Goal: Transaction & Acquisition: Purchase product/service

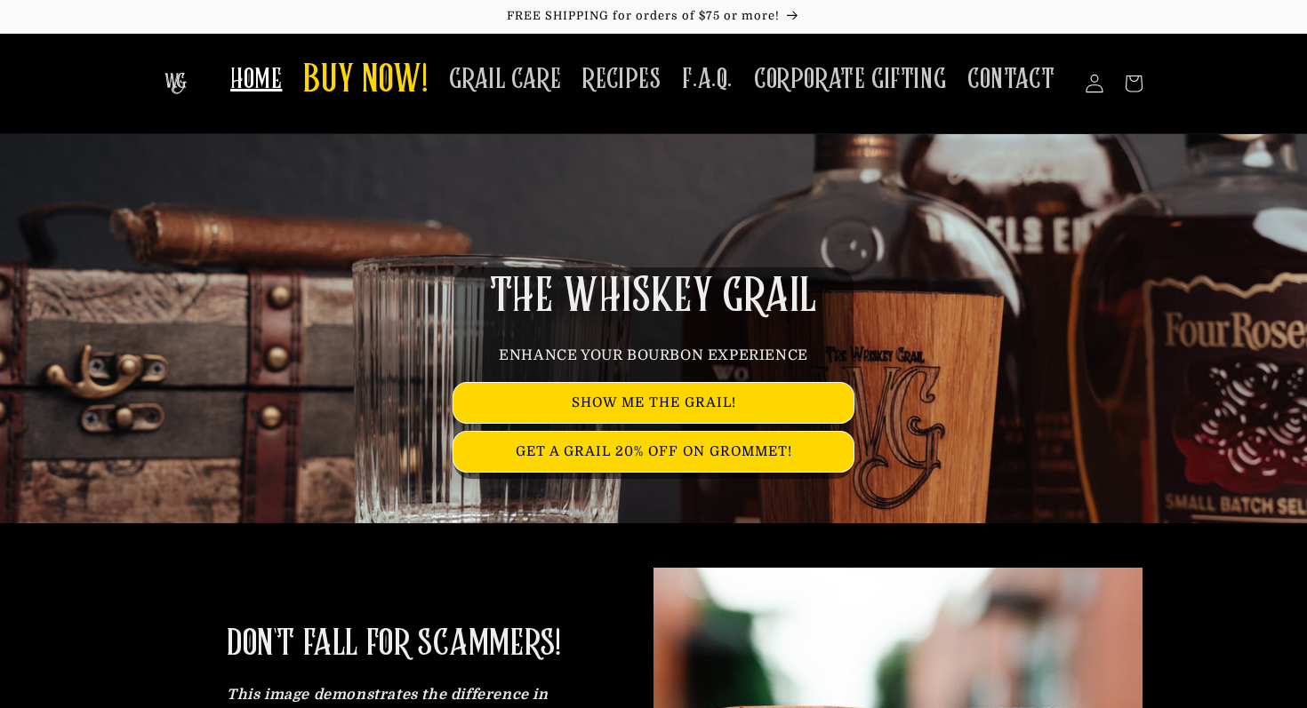
click at [1097, 90] on icon at bounding box center [1093, 83] width 19 height 19
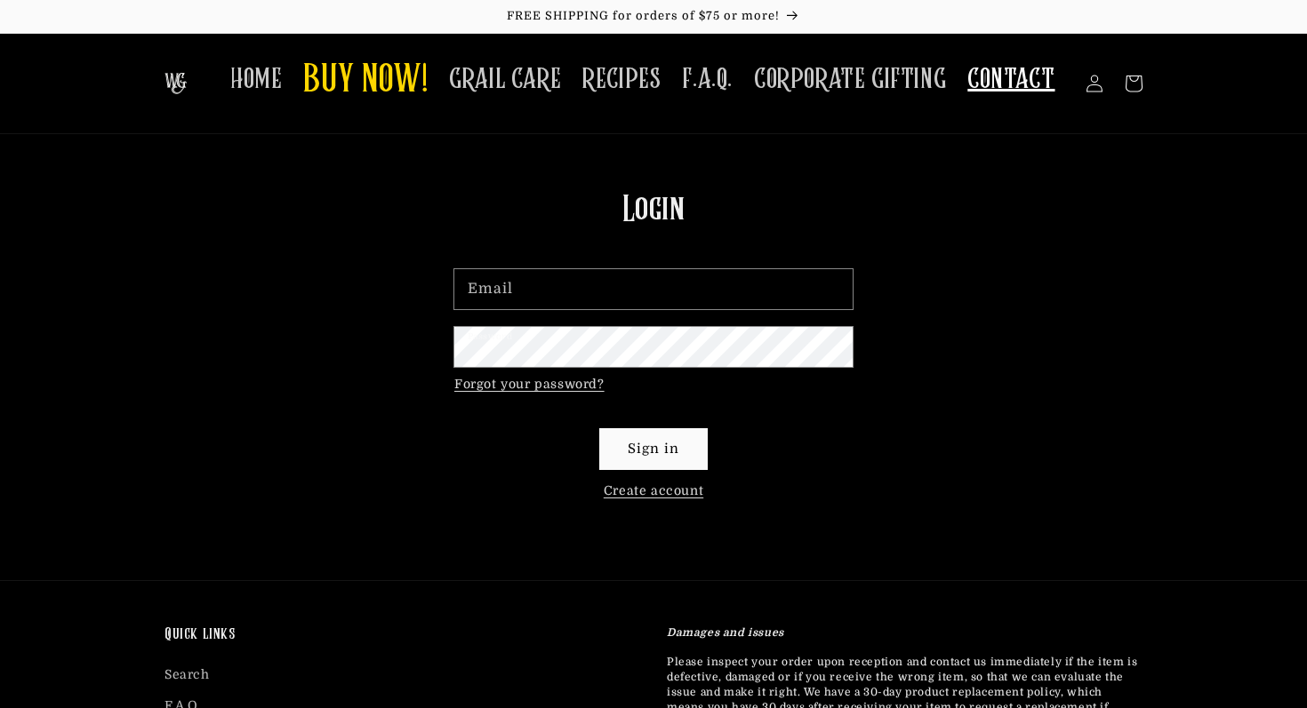
click at [1012, 80] on span "CONTACT" at bounding box center [1010, 79] width 87 height 35
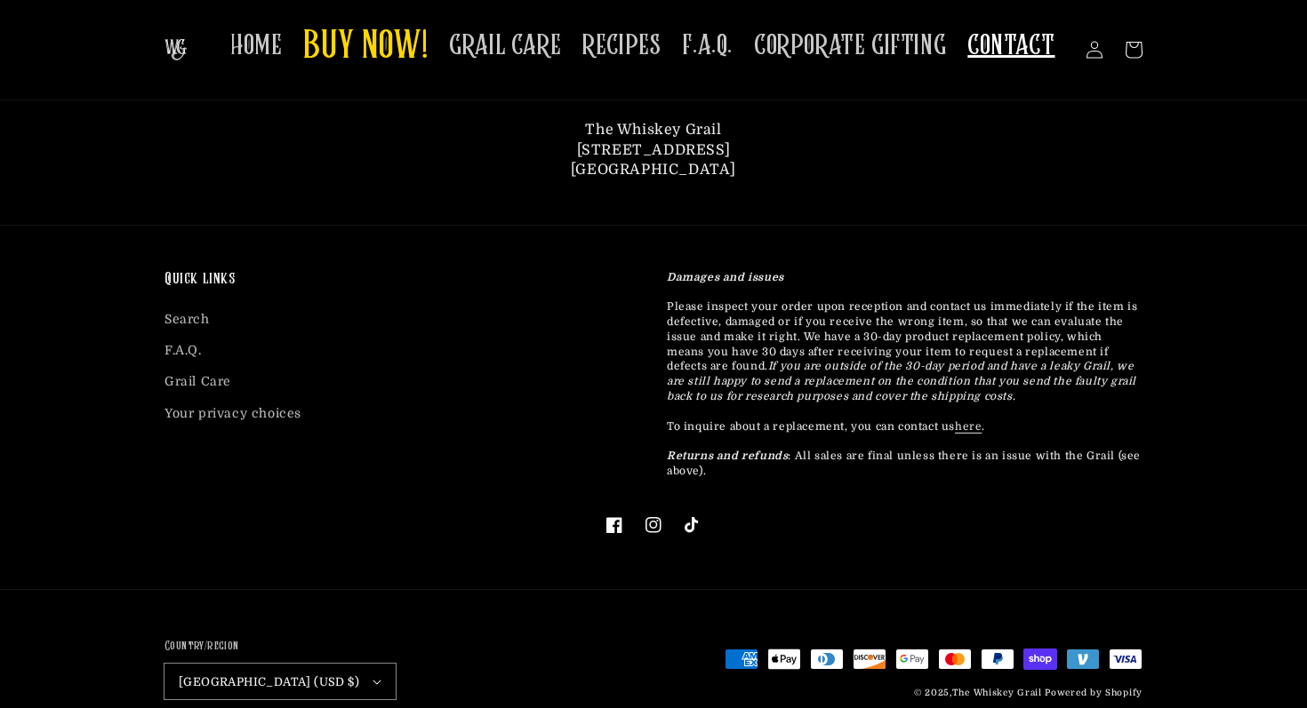
scroll to position [957, 0]
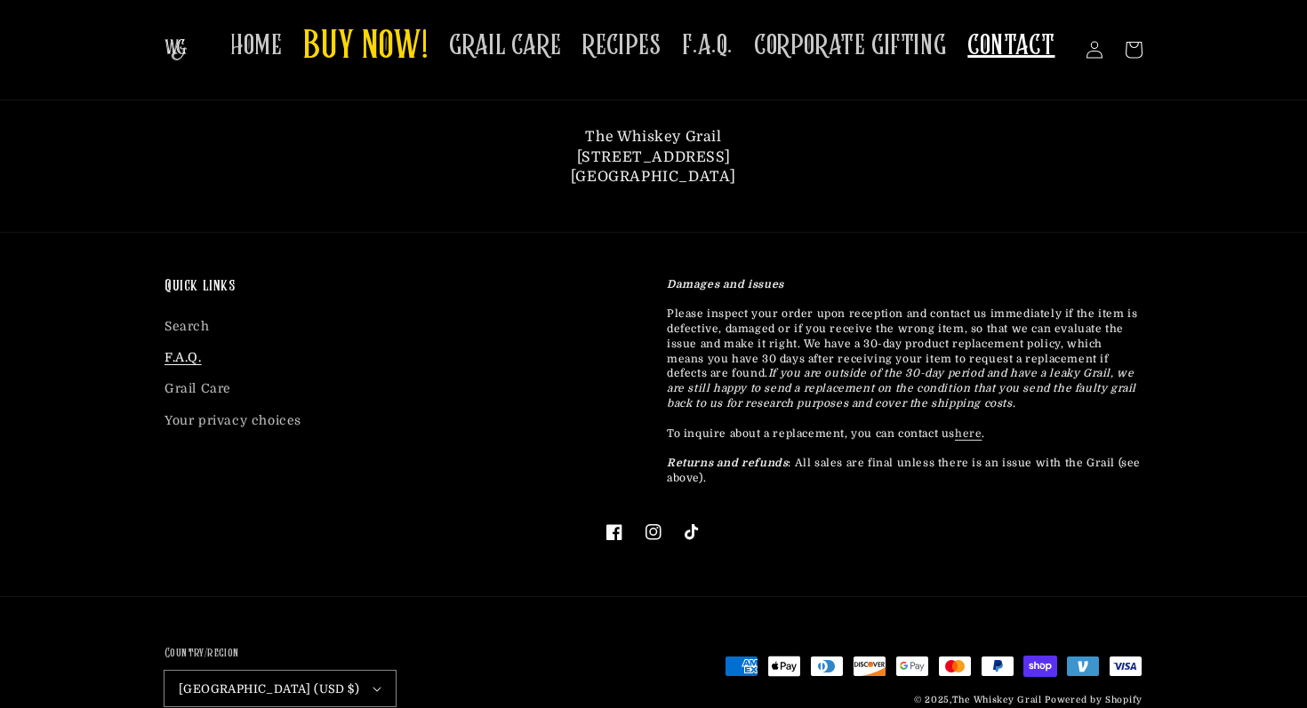
click at [188, 356] on link "F.A.Q." at bounding box center [182, 357] width 37 height 31
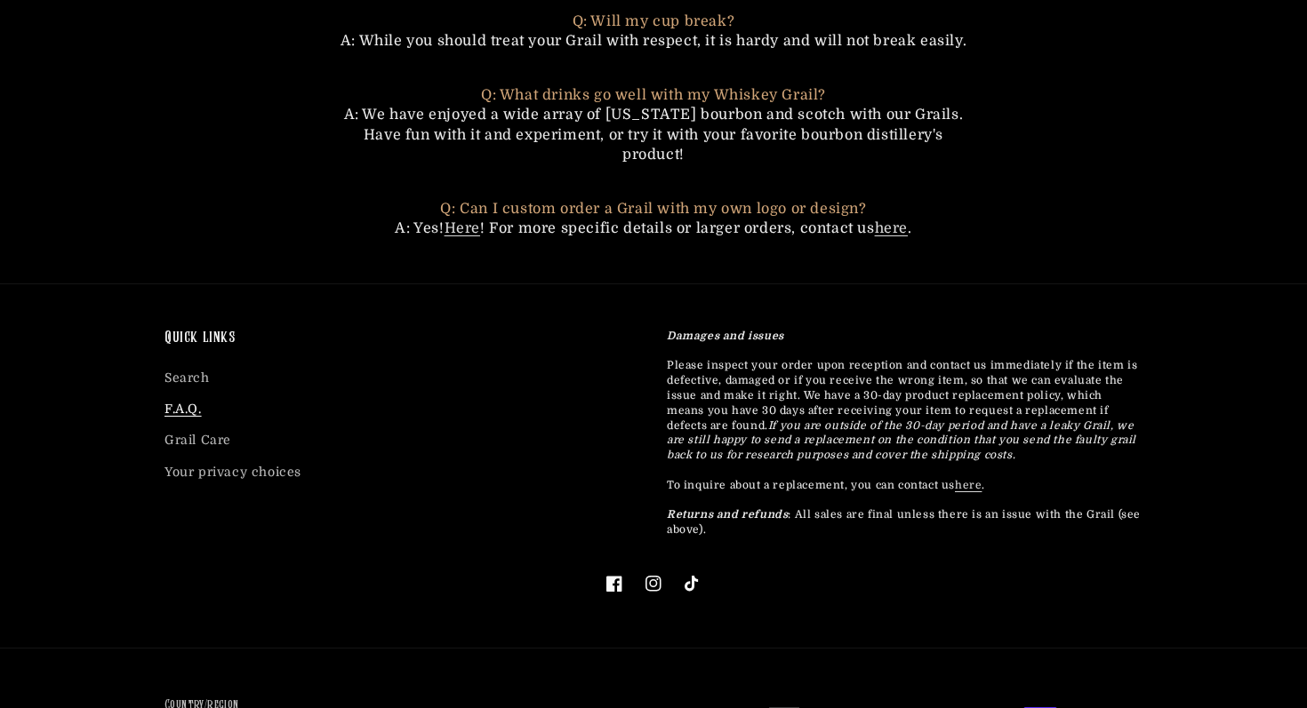
scroll to position [1423, 0]
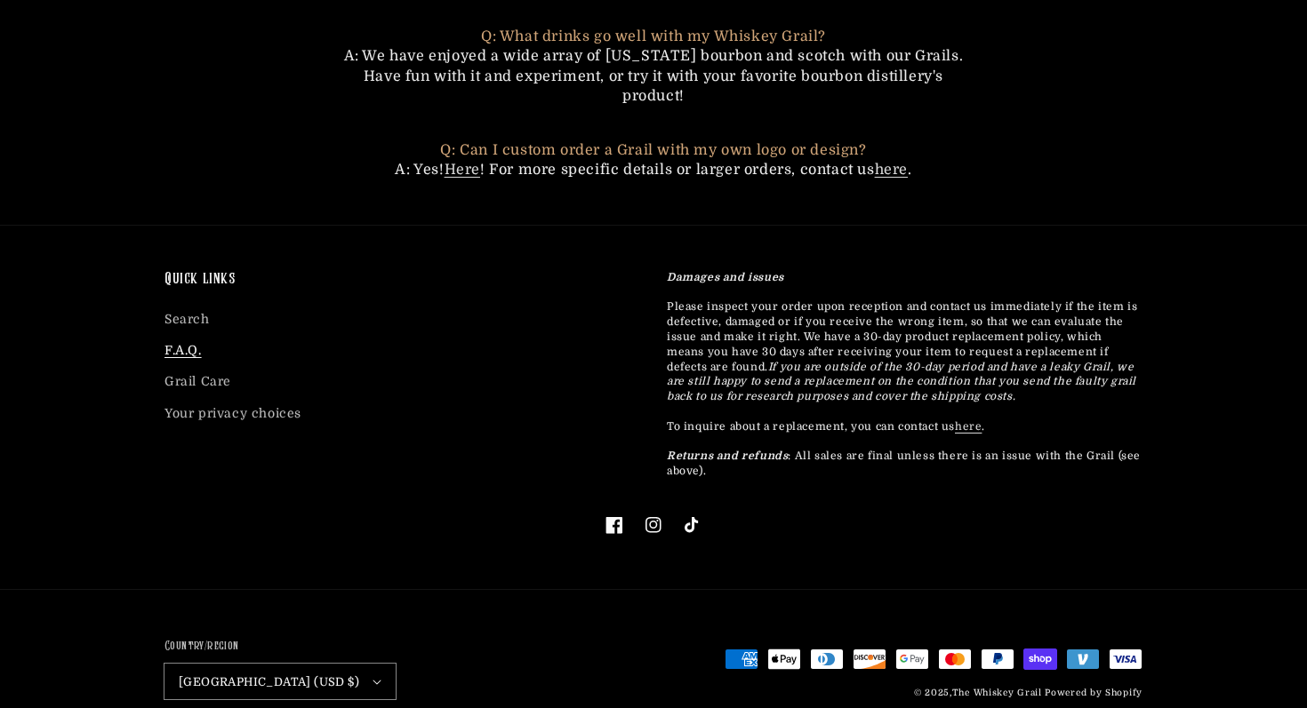
click at [613, 516] on icon at bounding box center [613, 524] width 17 height 17
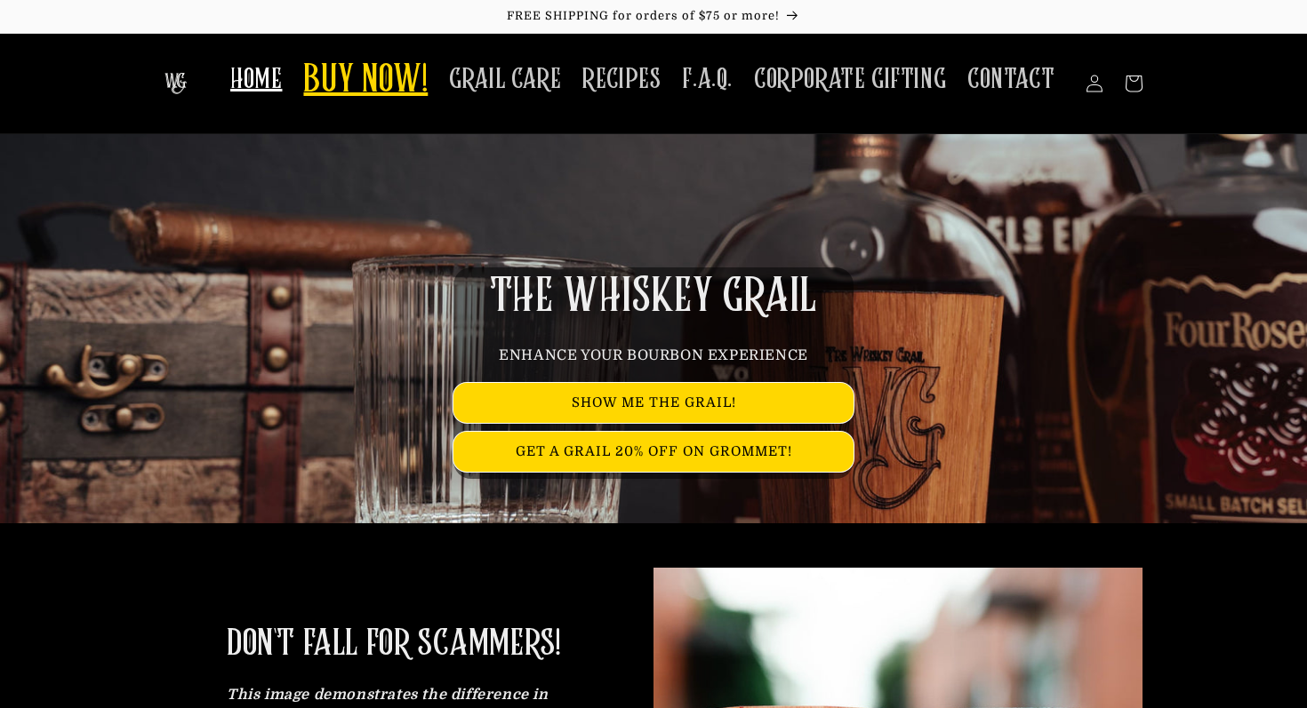
click at [399, 76] on span "BUY NOW!" at bounding box center [365, 81] width 124 height 49
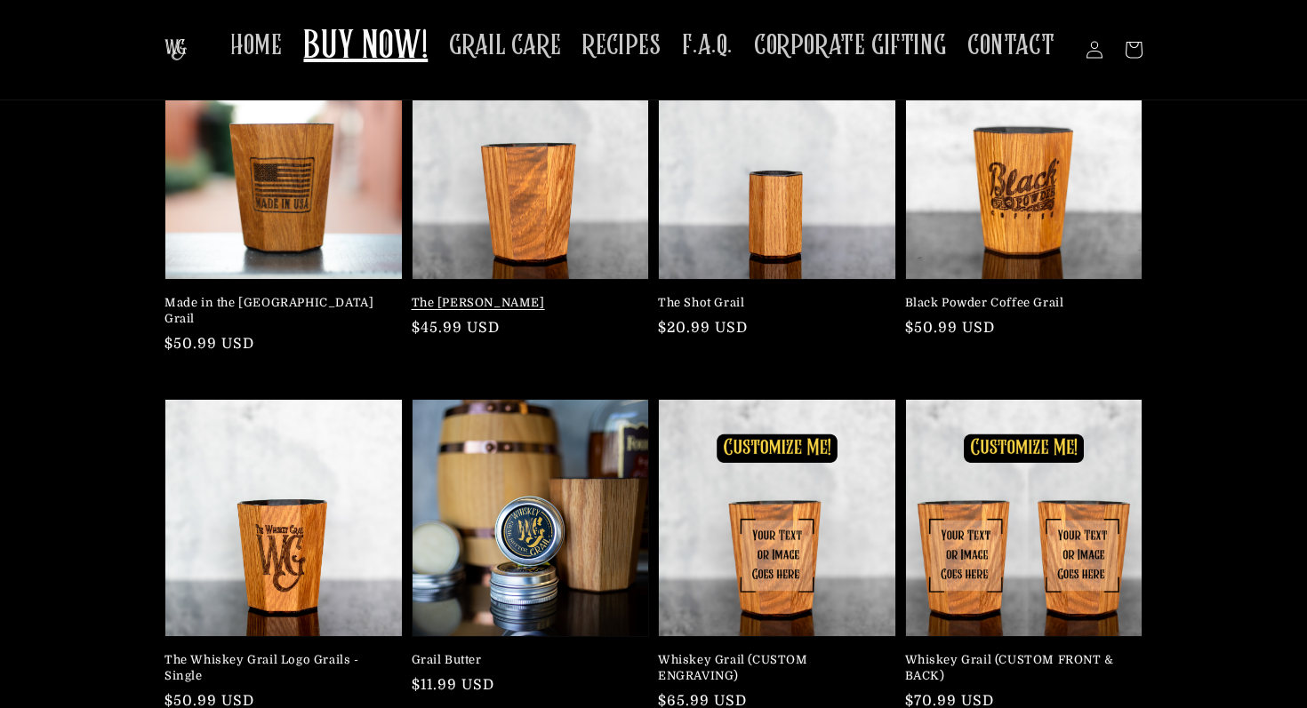
scroll to position [159, 0]
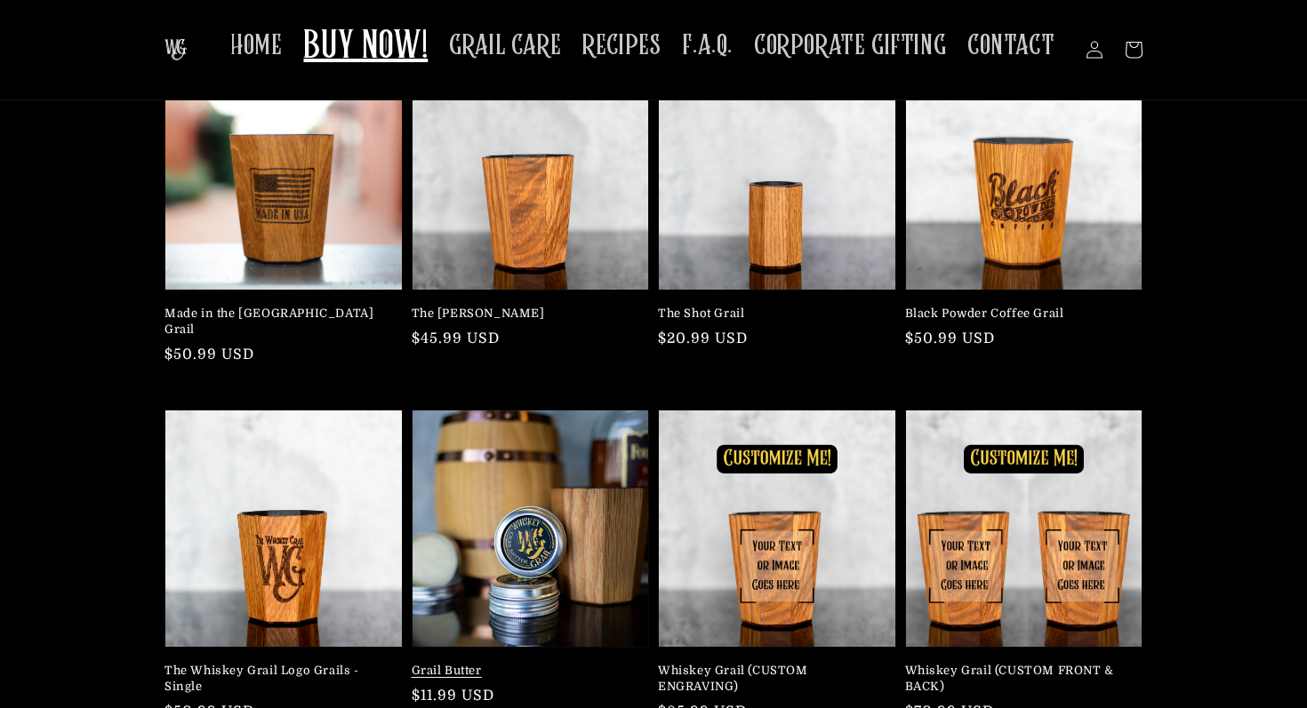
click at [508, 663] on link "Grail Butter" at bounding box center [526, 671] width 228 height 16
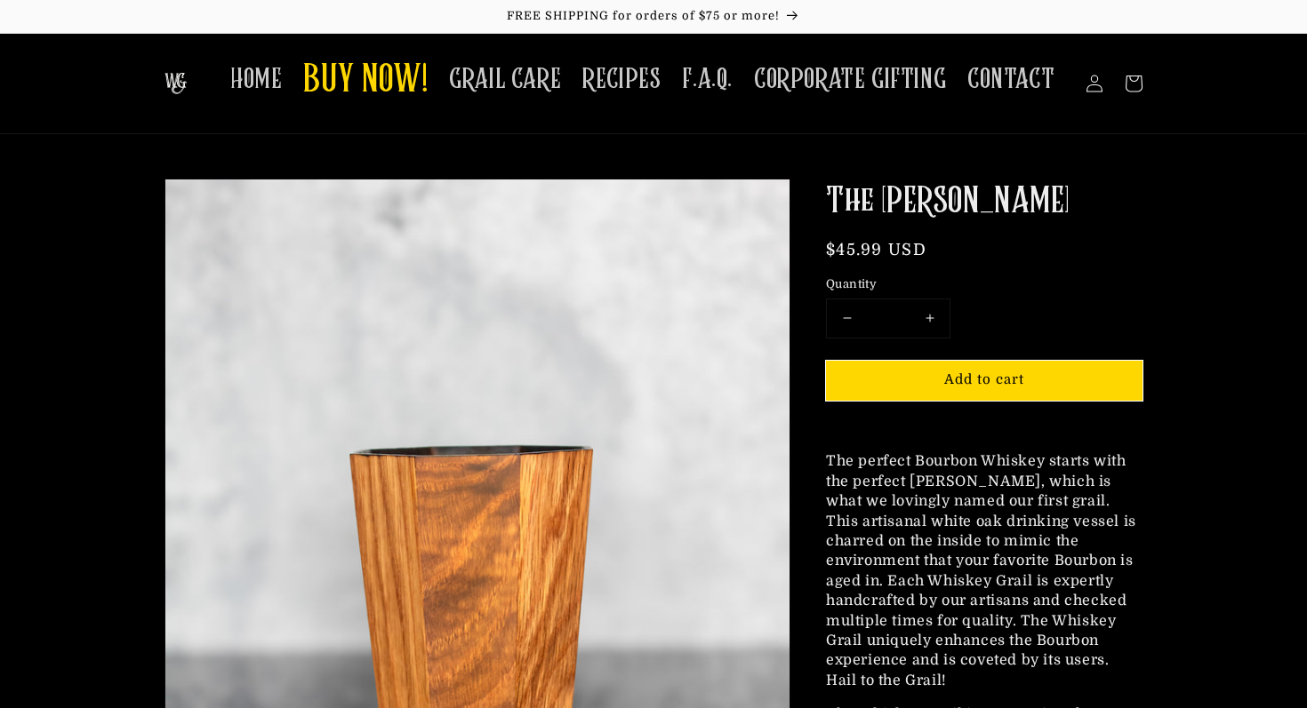
drag, startPoint x: 1014, startPoint y: 205, endPoint x: 809, endPoint y: 204, distance: 205.3
copy h1 "The Mash Bill"
